Goal: Information Seeking & Learning: Learn about a topic

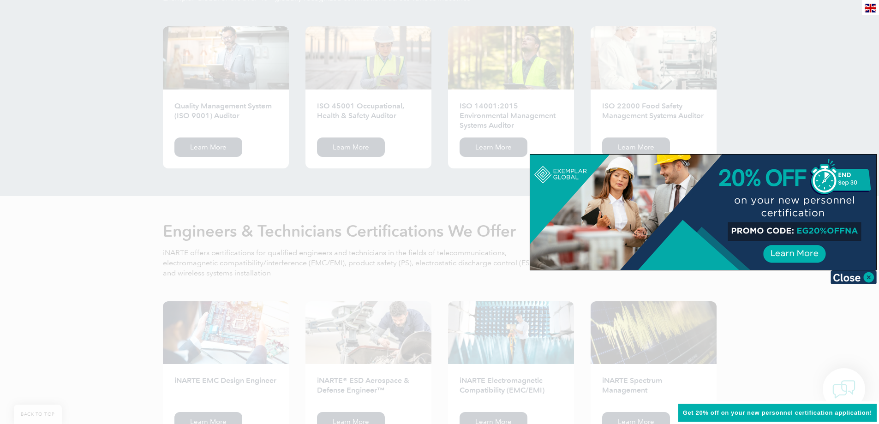
scroll to position [969, 0]
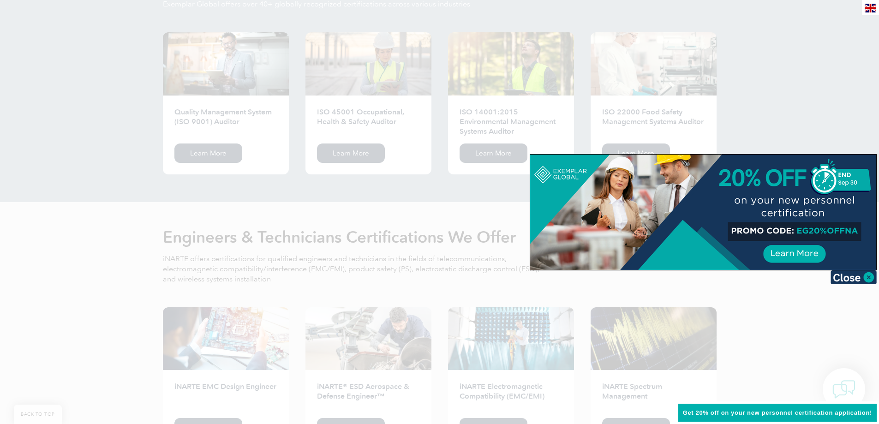
click at [138, 168] on div at bounding box center [439, 212] width 879 height 424
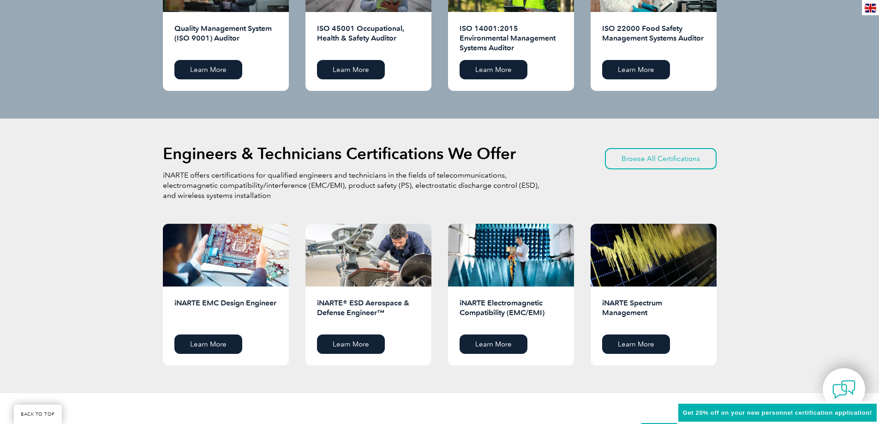
scroll to position [1031, 0]
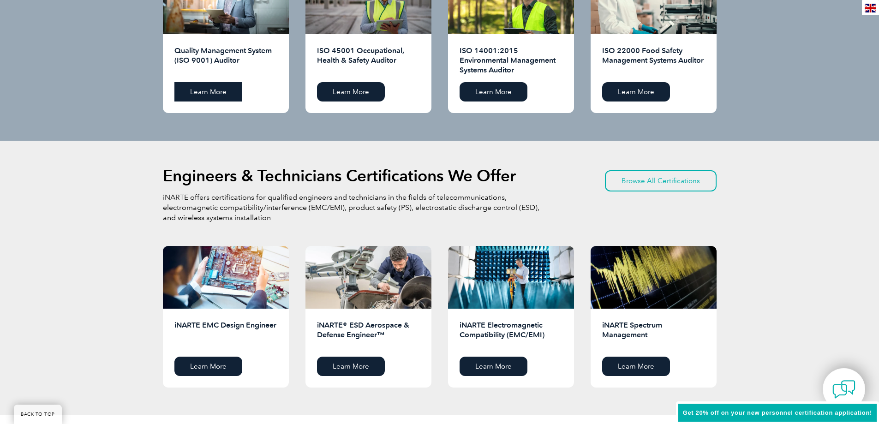
click at [204, 89] on link "Learn More" at bounding box center [208, 91] width 68 height 19
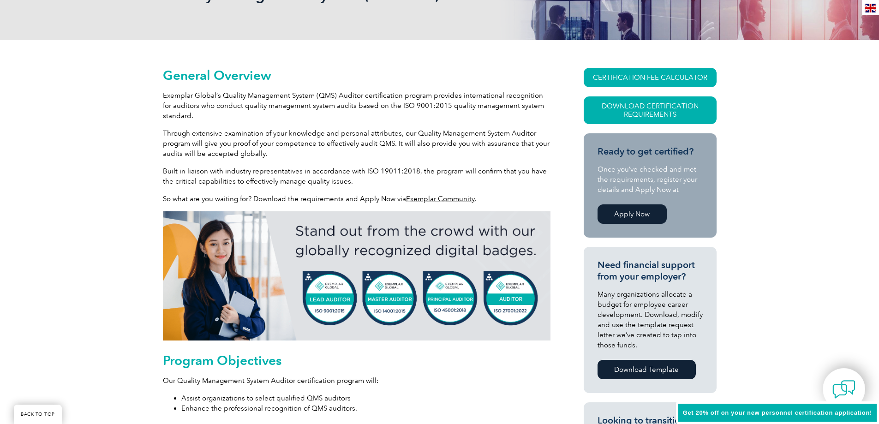
scroll to position [168, 0]
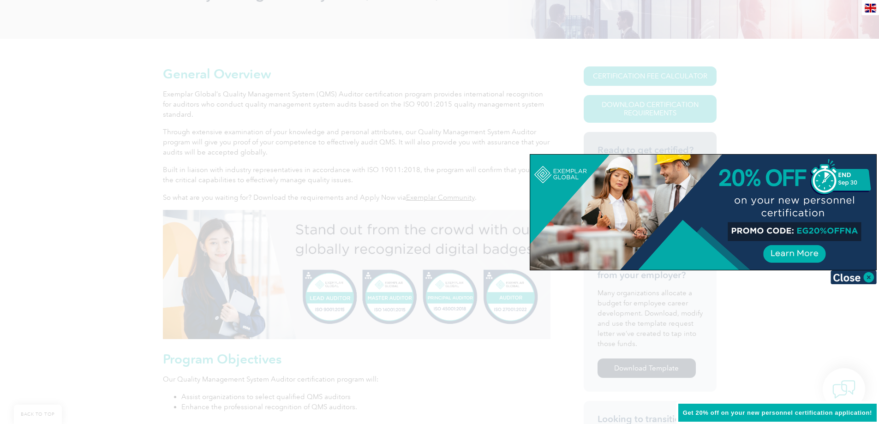
click at [495, 341] on div at bounding box center [439, 212] width 879 height 424
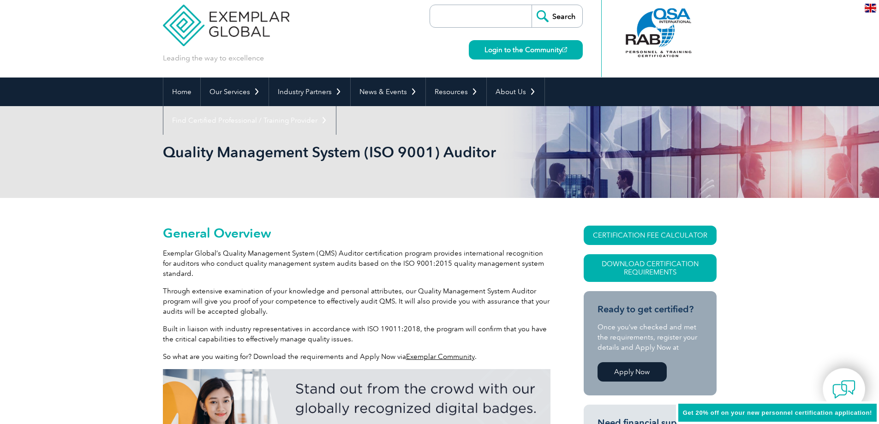
scroll to position [0, 0]
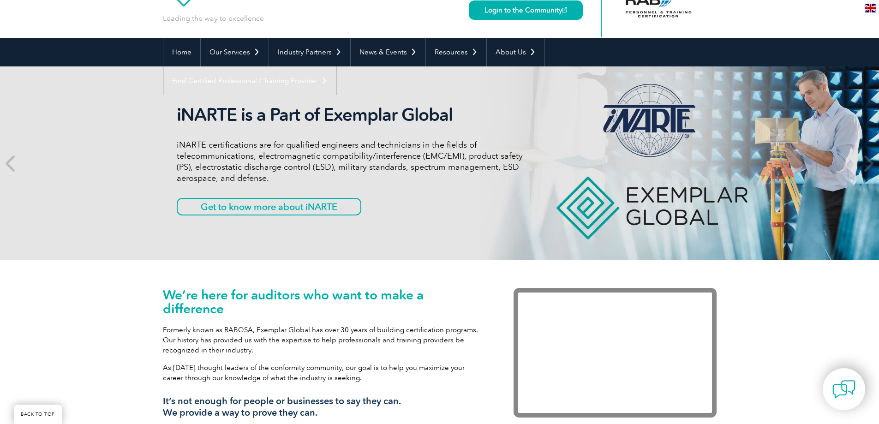
scroll to position [46, 0]
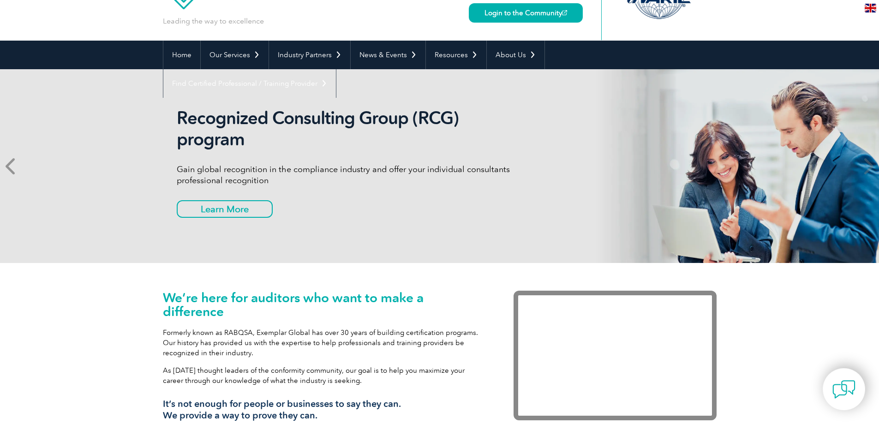
click at [8, 166] on icon at bounding box center [12, 166] width 12 height 0
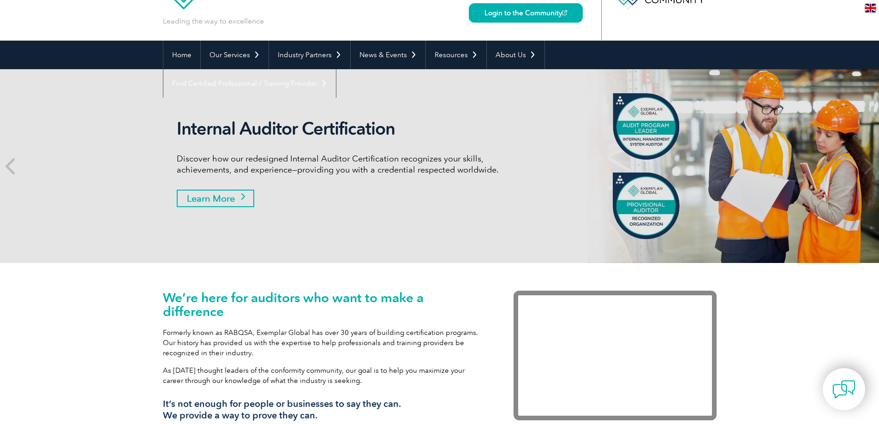
click at [242, 198] on link "Learn More" at bounding box center [216, 199] width 78 height 18
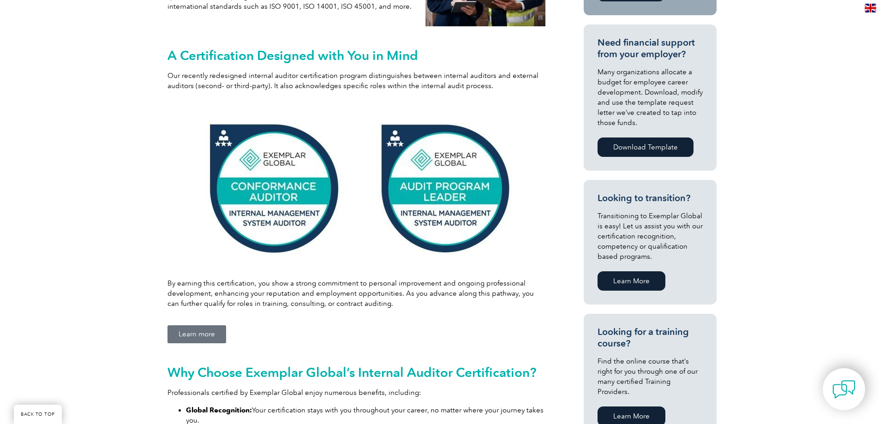
scroll to position [315, 0]
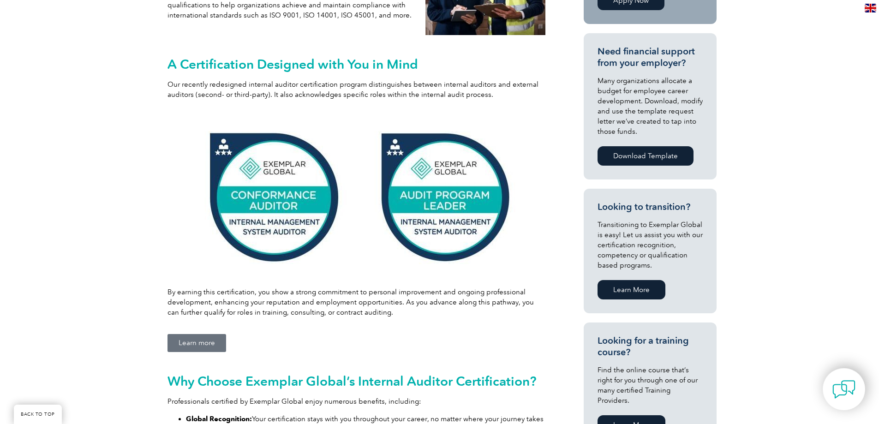
click at [449, 202] on img at bounding box center [357, 197] width 319 height 162
click at [443, 195] on img at bounding box center [357, 197] width 319 height 162
click at [441, 192] on img at bounding box center [357, 197] width 319 height 162
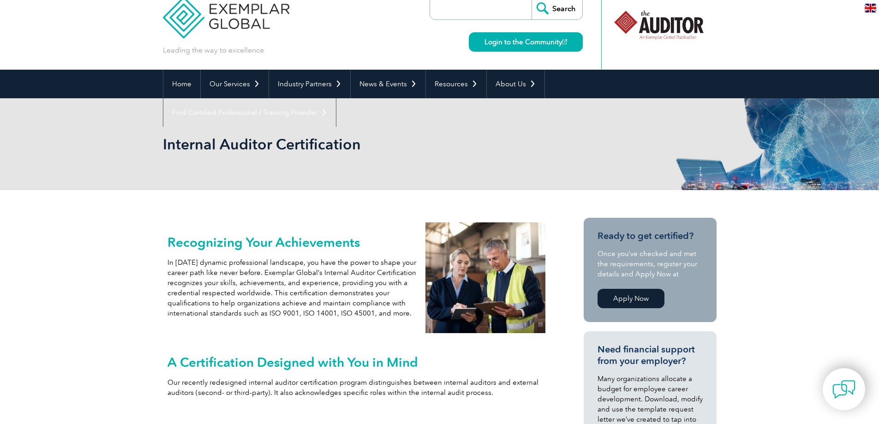
scroll to position [0, 0]
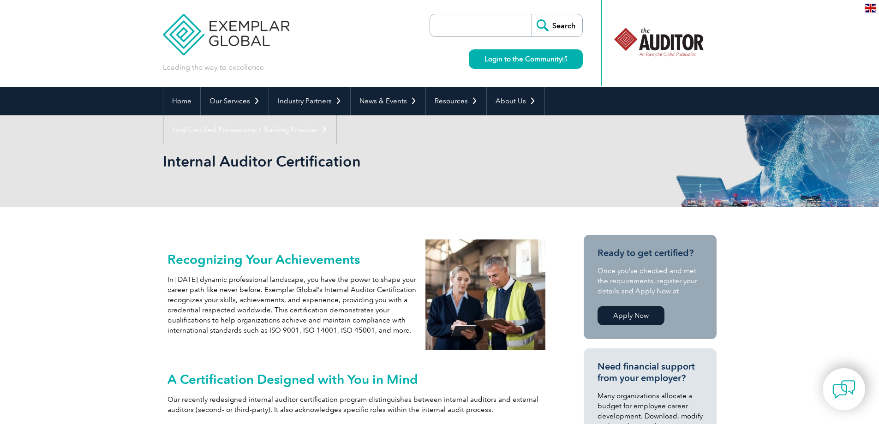
click at [452, 32] on input "search" at bounding box center [483, 25] width 97 height 22
type input "ISO13485"
click at [532, 14] on input "Search" at bounding box center [557, 25] width 51 height 22
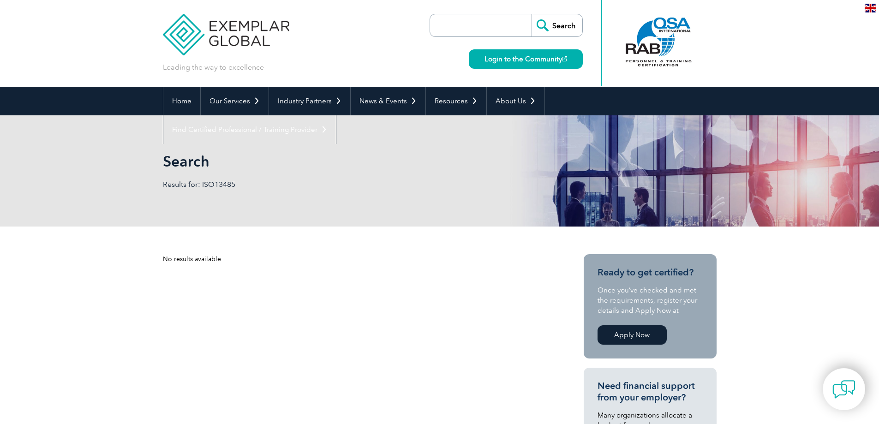
click at [656, 37] on div at bounding box center [659, 42] width 92 height 51
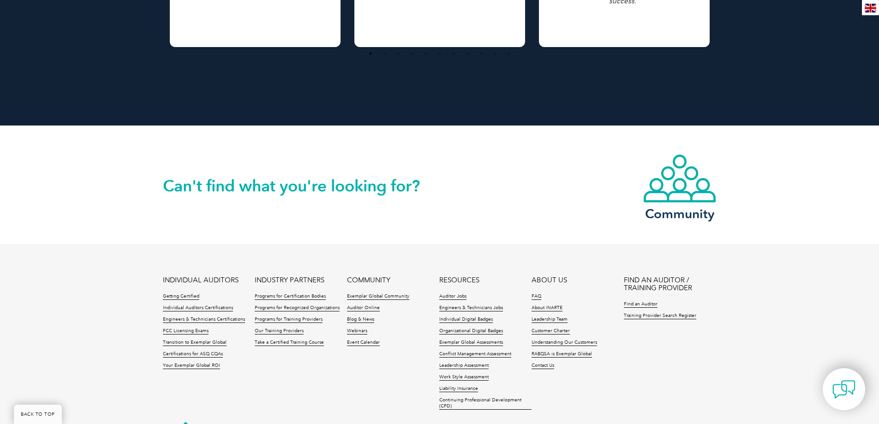
scroll to position [790, 0]
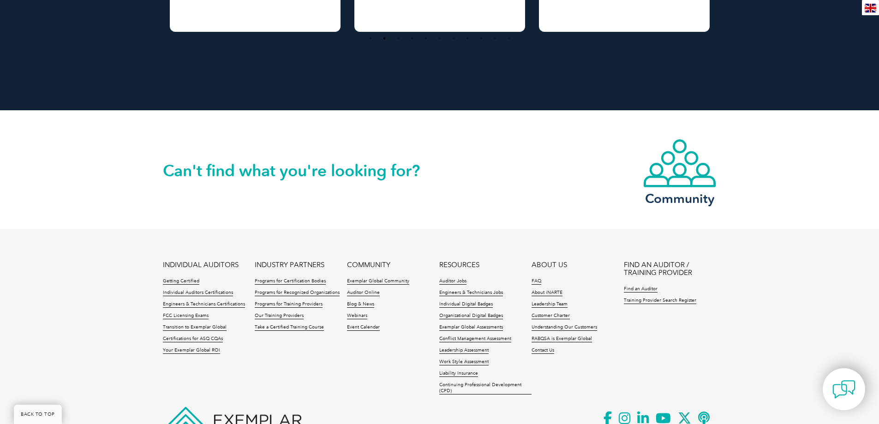
click at [182, 278] on li "Getting Certified" at bounding box center [209, 284] width 92 height 12
click at [184, 278] on link "Getting Certified" at bounding box center [181, 281] width 36 height 6
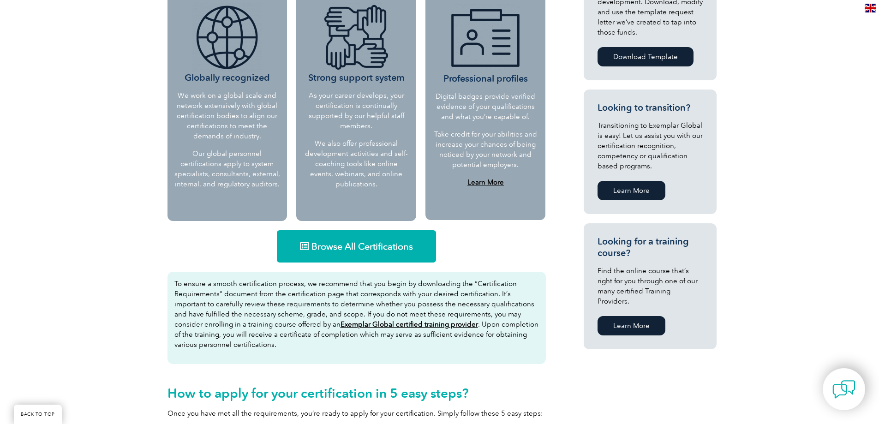
scroll to position [415, 0]
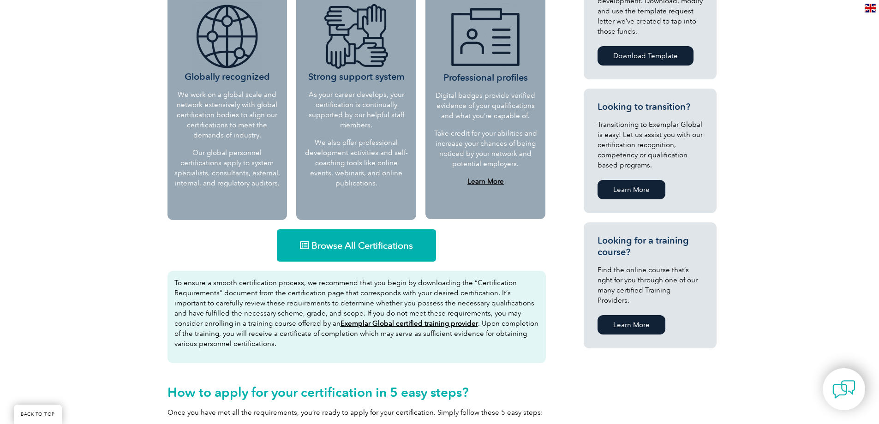
click at [373, 246] on span "Browse All Certifications" at bounding box center [363, 245] width 102 height 9
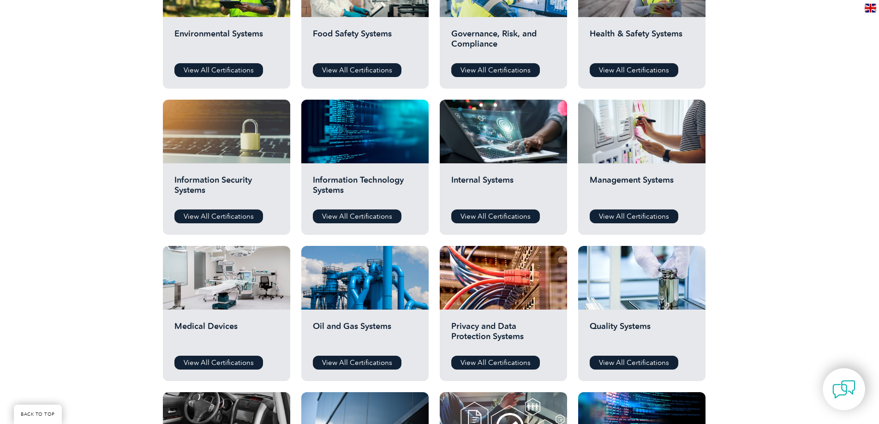
scroll to position [431, 0]
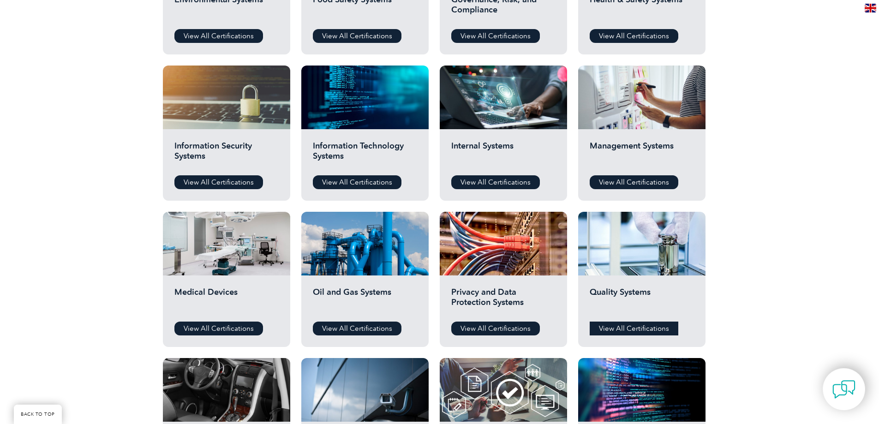
click at [636, 329] on link "View All Certifications" at bounding box center [634, 329] width 89 height 14
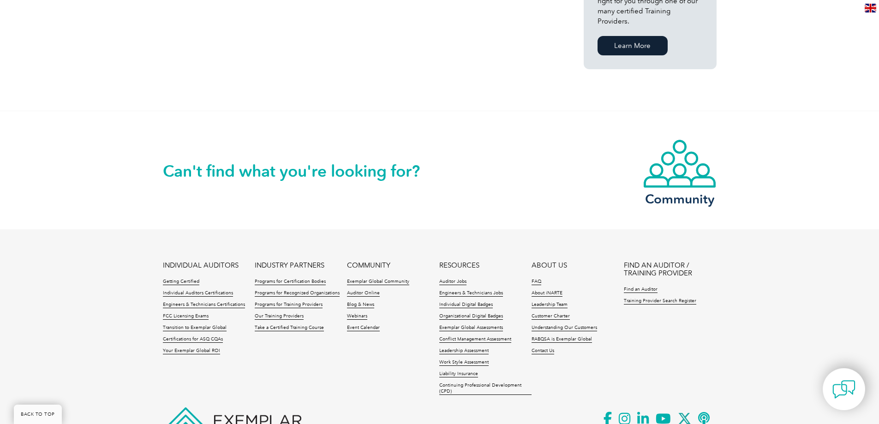
scroll to position [680, 0]
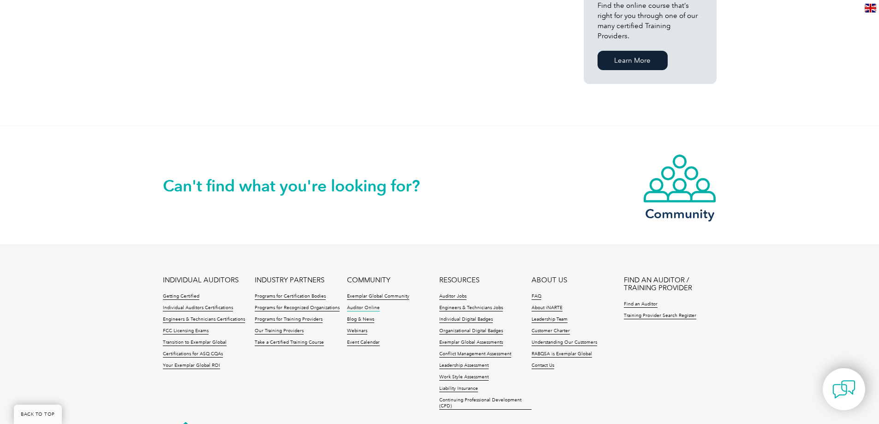
click at [367, 305] on link "Auditor Online" at bounding box center [363, 308] width 33 height 6
